Goal: Task Accomplishment & Management: Manage account settings

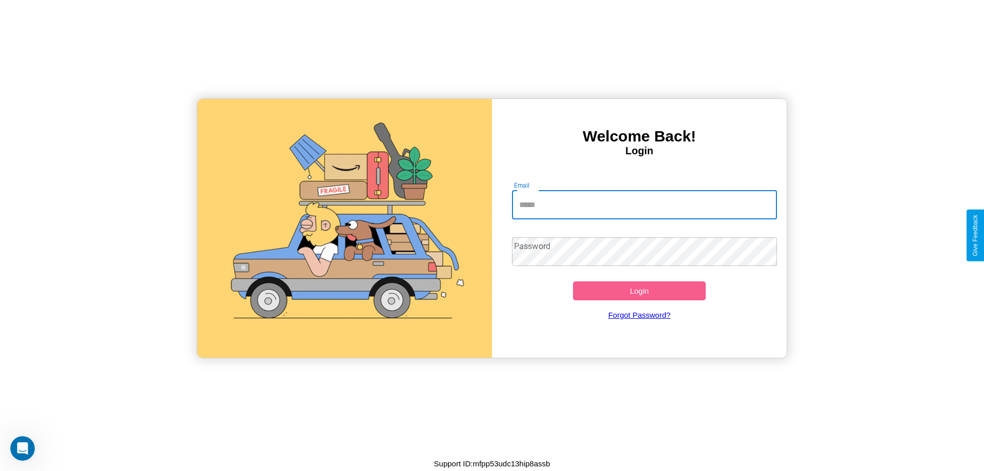
click at [644, 205] on input "Email" at bounding box center [645, 205] width 266 height 29
type input "**********"
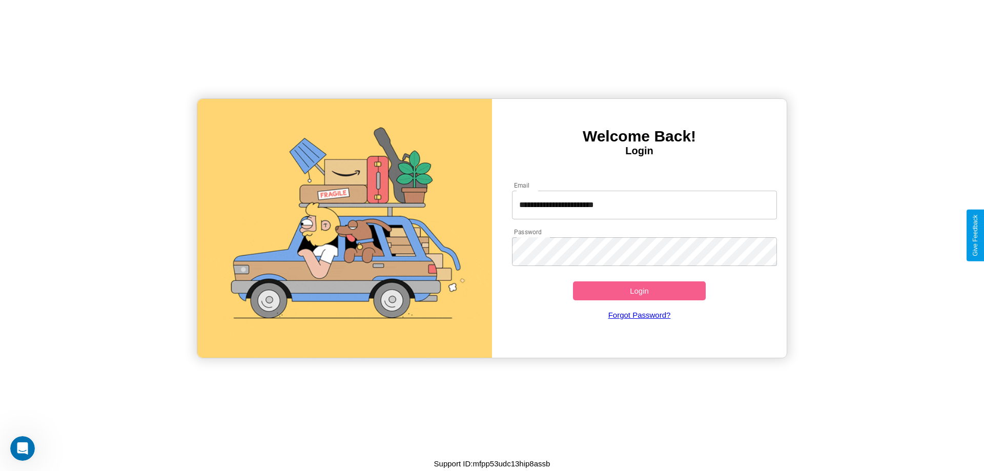
click at [639, 291] on button "Login" at bounding box center [639, 290] width 133 height 19
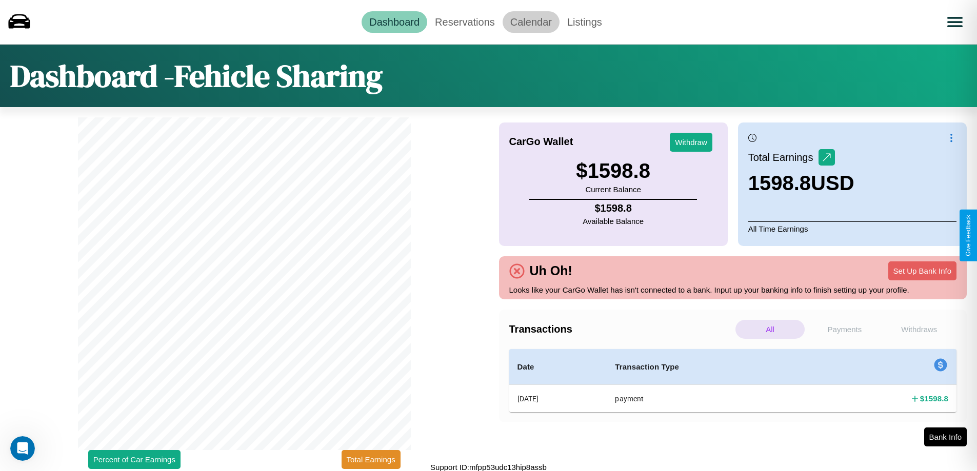
click at [531, 22] on link "Calendar" at bounding box center [530, 22] width 57 height 22
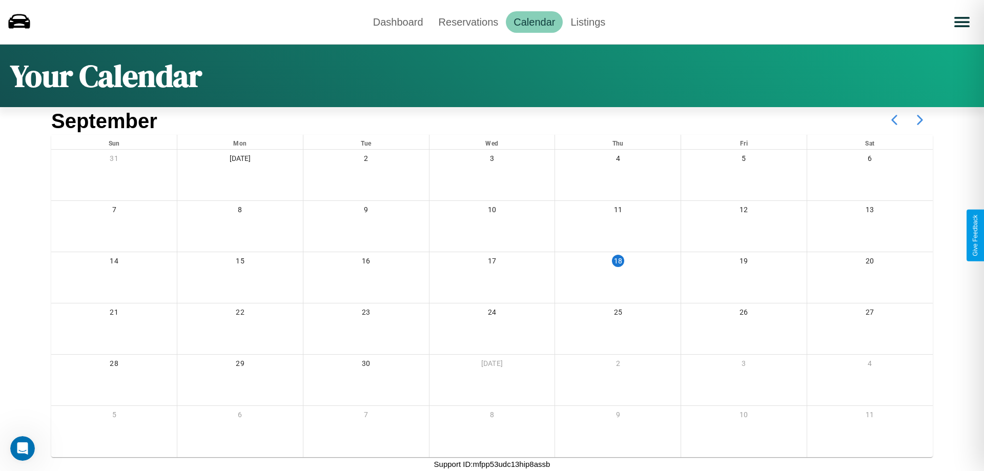
click at [920, 120] on icon at bounding box center [920, 120] width 26 height 26
click at [398, 22] on link "Dashboard" at bounding box center [399, 22] width 66 height 22
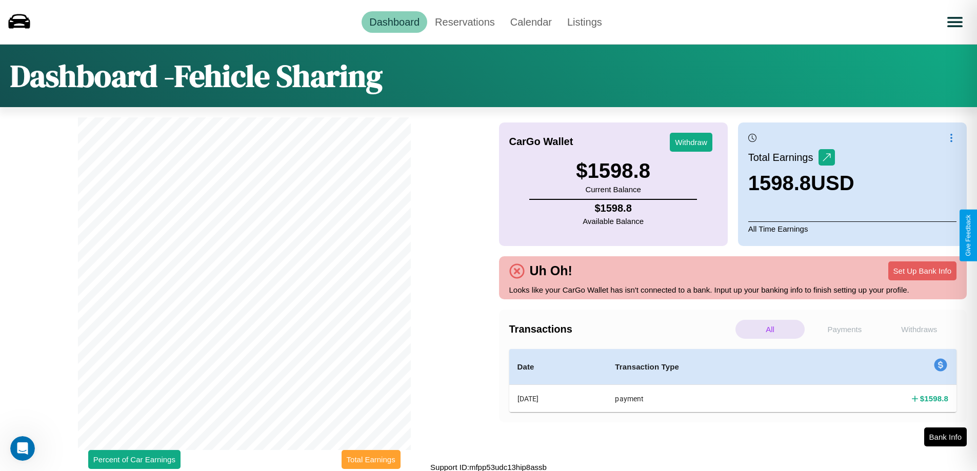
click at [371, 459] on button "Total Earnings" at bounding box center [370, 459] width 59 height 19
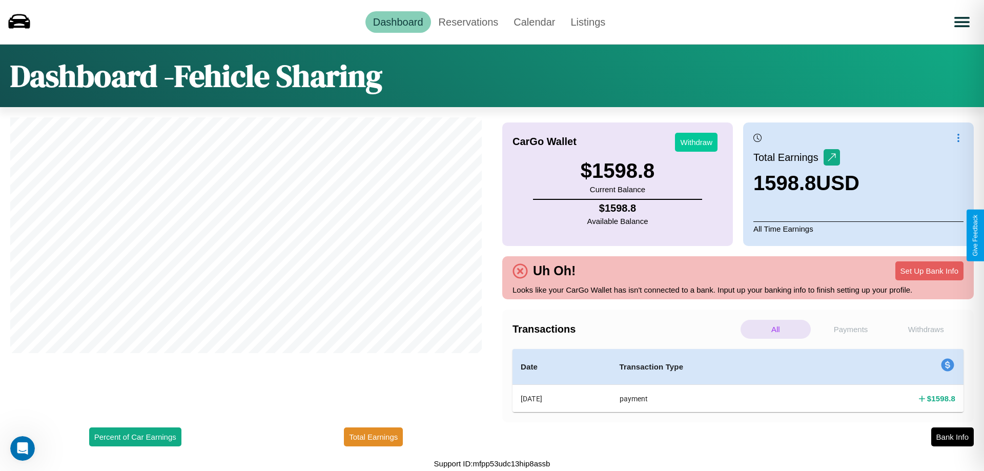
click at [696, 142] on button "Withdraw" at bounding box center [696, 142] width 43 height 19
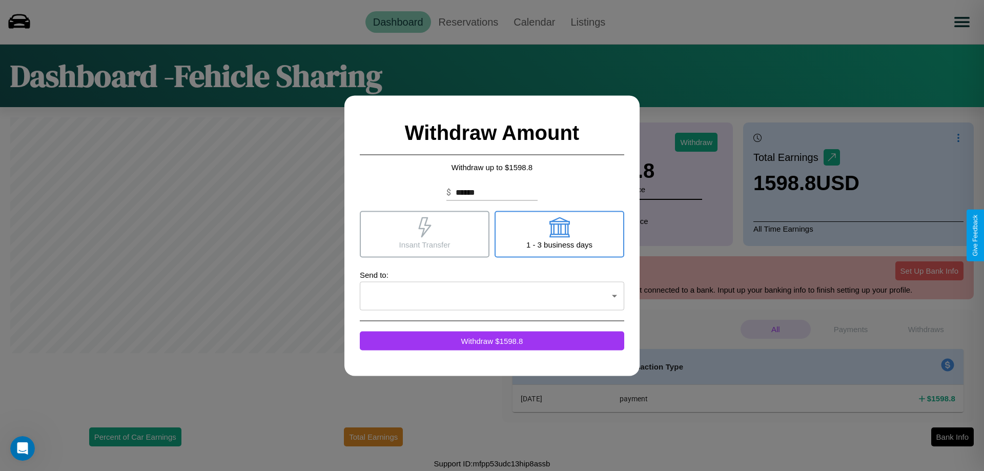
click at [424, 234] on icon at bounding box center [424, 227] width 13 height 21
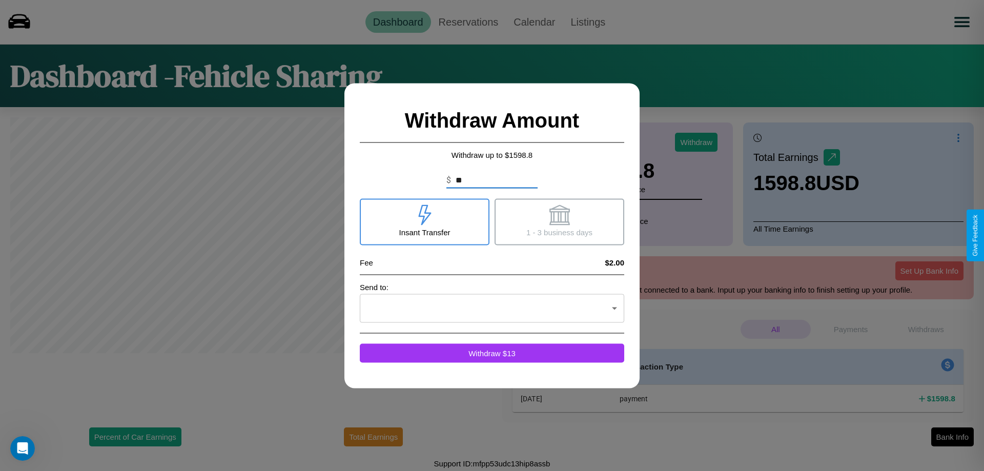
type input "*"
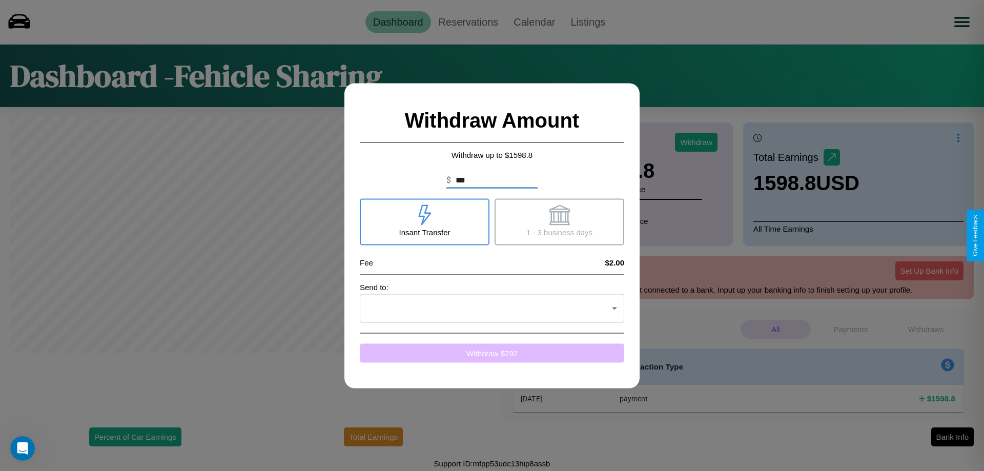
type input "***"
click at [492, 353] on button "Withdraw $ 792" at bounding box center [492, 352] width 265 height 19
